Goal: Check status: Check status

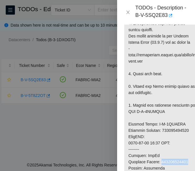
scroll to position [301, 0]
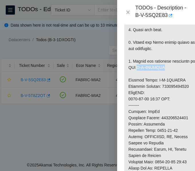
drag, startPoint x: 144, startPoint y: 78, endPoint x: 171, endPoint y: 82, distance: 27.1
click at [171, 82] on p at bounding box center [162, 73] width 77 height 405
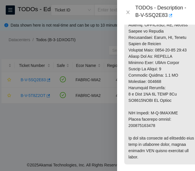
scroll to position [416, 0]
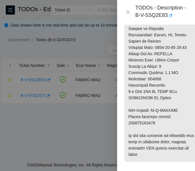
copy p "463470043900"
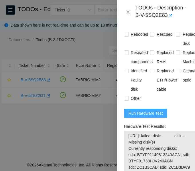
scroll to position [645, 0]
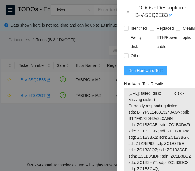
click at [152, 74] on span "Run Hardware Test" at bounding box center [145, 70] width 34 height 6
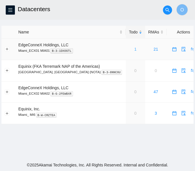
click at [134, 49] on link "1" at bounding box center [135, 49] width 2 height 5
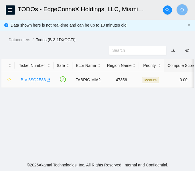
click at [32, 79] on link "B-V-5SQ2E83" at bounding box center [33, 79] width 25 height 5
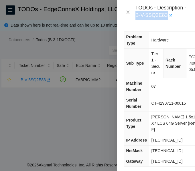
drag, startPoint x: 135, startPoint y: 15, endPoint x: 167, endPoint y: 15, distance: 32.0
click at [167, 15] on div "TODOs - Description - B-V-5SQ2E83" at bounding box center [161, 12] width 53 height 15
copy div "B-V-5SQ2E83"
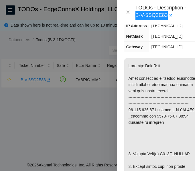
scroll to position [143, 0]
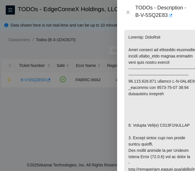
copy p "X914K0IHFJKA"
drag, startPoint x: 170, startPoint y: 112, endPoint x: 176, endPoint y: 112, distance: 6.3
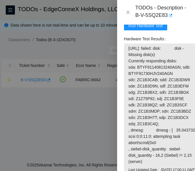
scroll to position [814, 0]
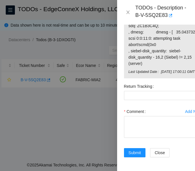
drag, startPoint x: 130, startPoint y: 93, endPoint x: 191, endPoint y: 48, distance: 74.9
click at [191, 48] on span "[URL]: failed: disk: disk - Missing disk(s) Currently responding disks: sda: BT…" at bounding box center [162, 7] width 69 height 120
copy span "3.219.152.106: failed: disk: disk - Missing disk(s) Currently responding disks:…"
